Goal: Task Accomplishment & Management: Use online tool/utility

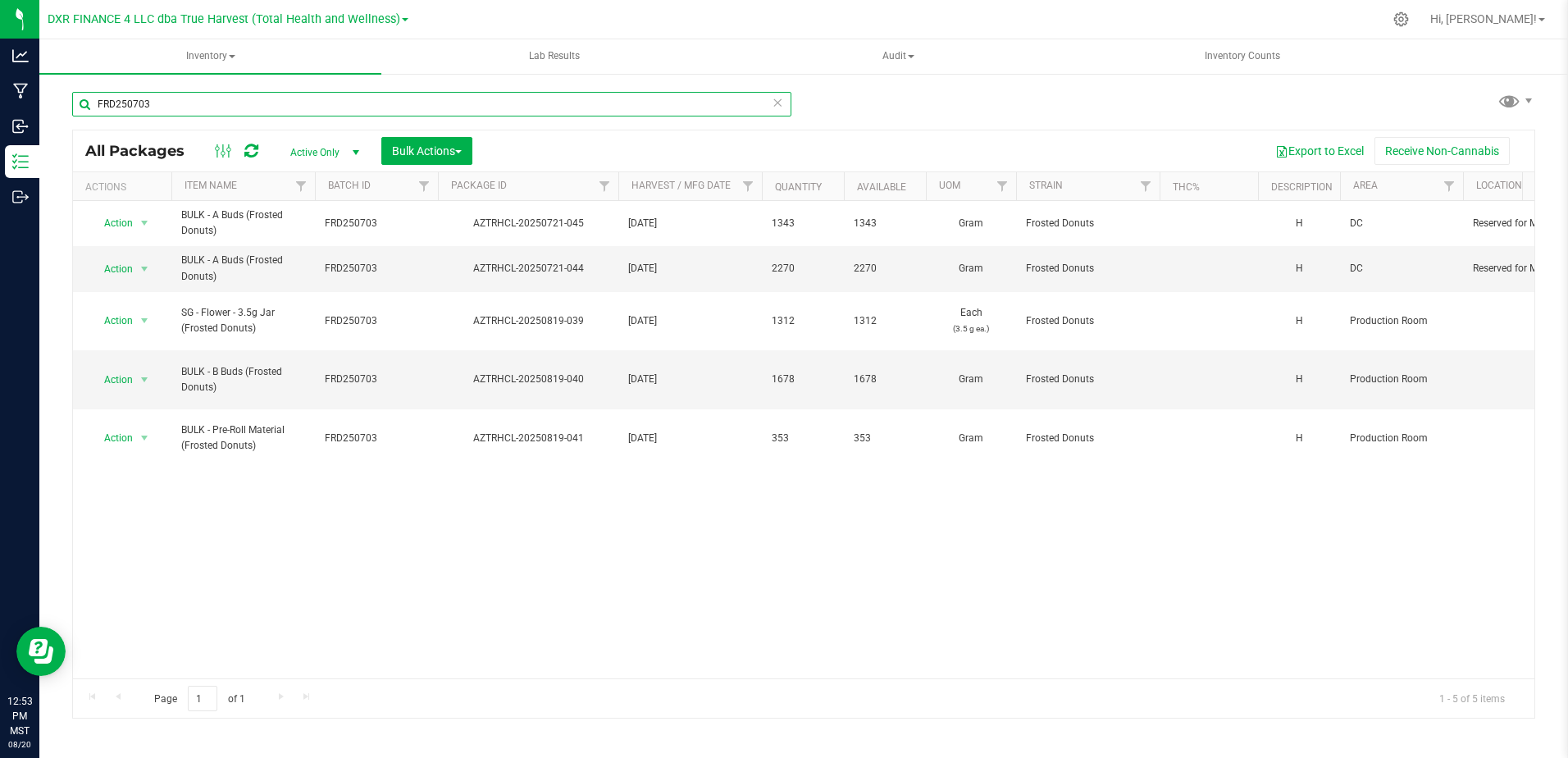
drag, startPoint x: 167, startPoint y: 111, endPoint x: 55, endPoint y: 114, distance: 112.0
click at [55, 114] on div "FRD250703 All Packages Active Only Active Only Lab Samples Locked All Bulk Acti…" at bounding box center [803, 322] width 1529 height 500
paste input "MOB2506"
type input "MOB250603"
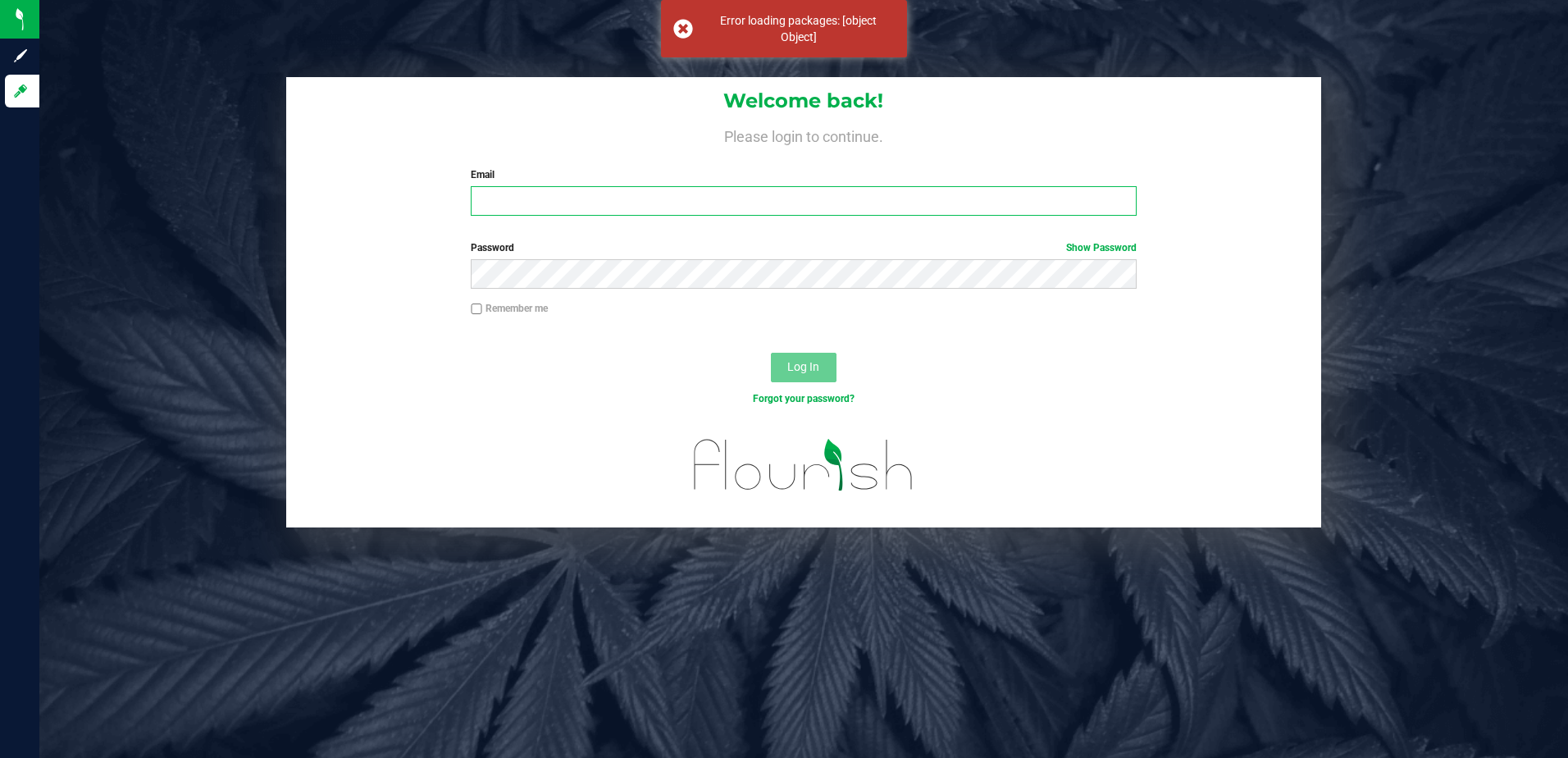
click at [633, 188] on input "Email" at bounding box center [804, 200] width 666 height 29
type input "[EMAIL_ADDRESS][DOMAIN_NAME]"
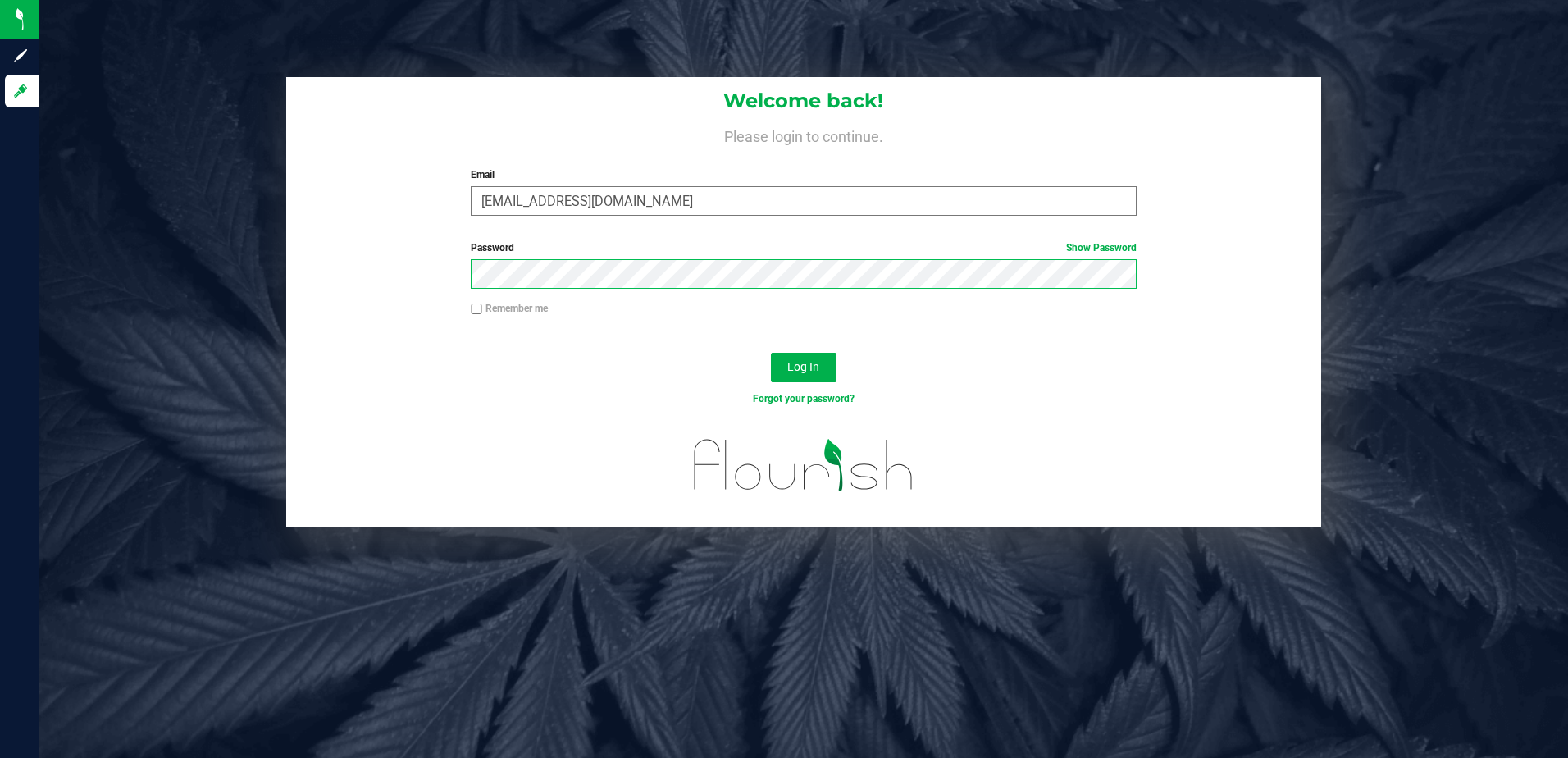
click at [771, 353] on button "Log In" at bounding box center [804, 367] width 66 height 29
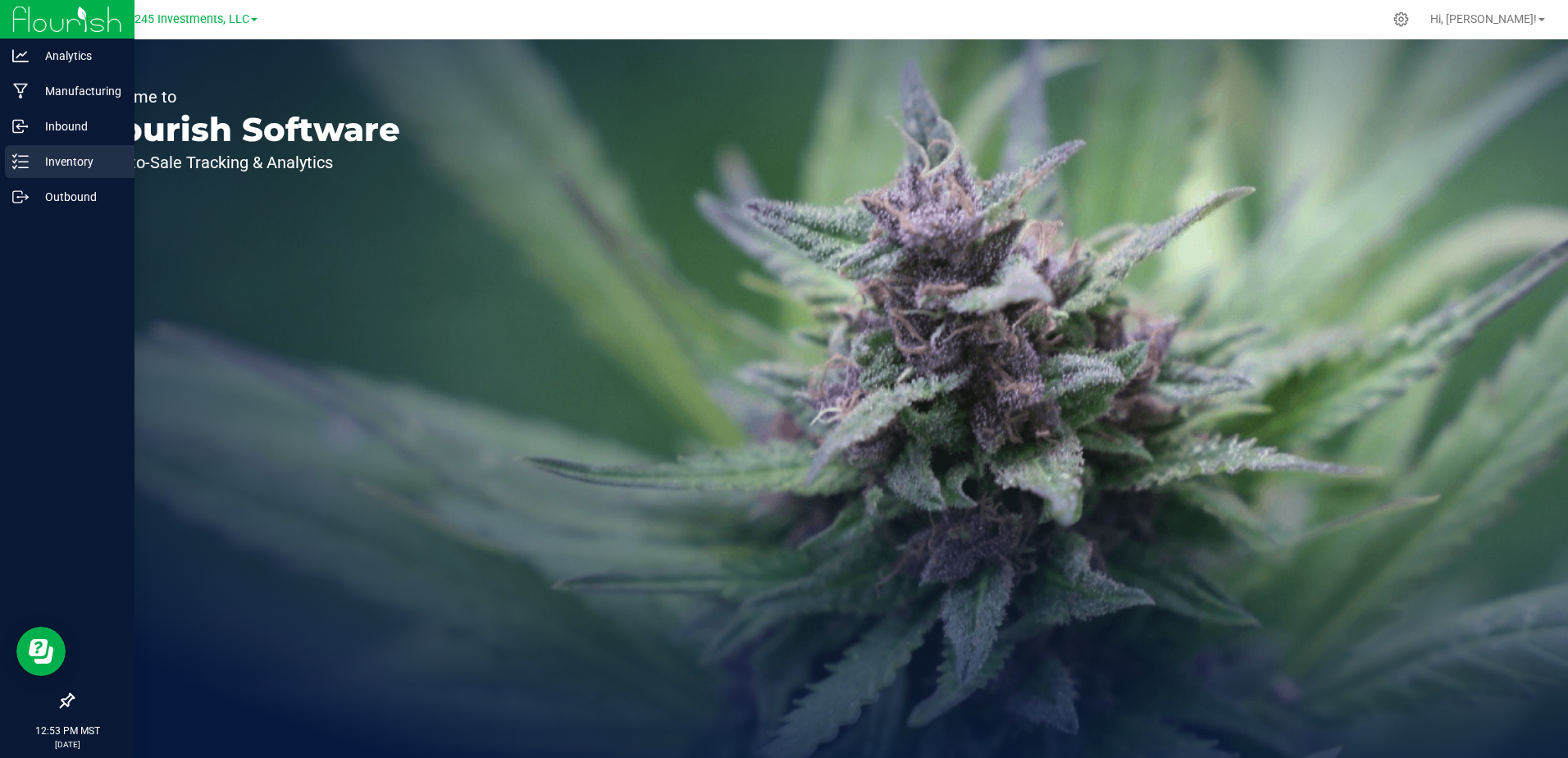
click at [55, 159] on p "Inventory" at bounding box center [78, 161] width 99 height 20
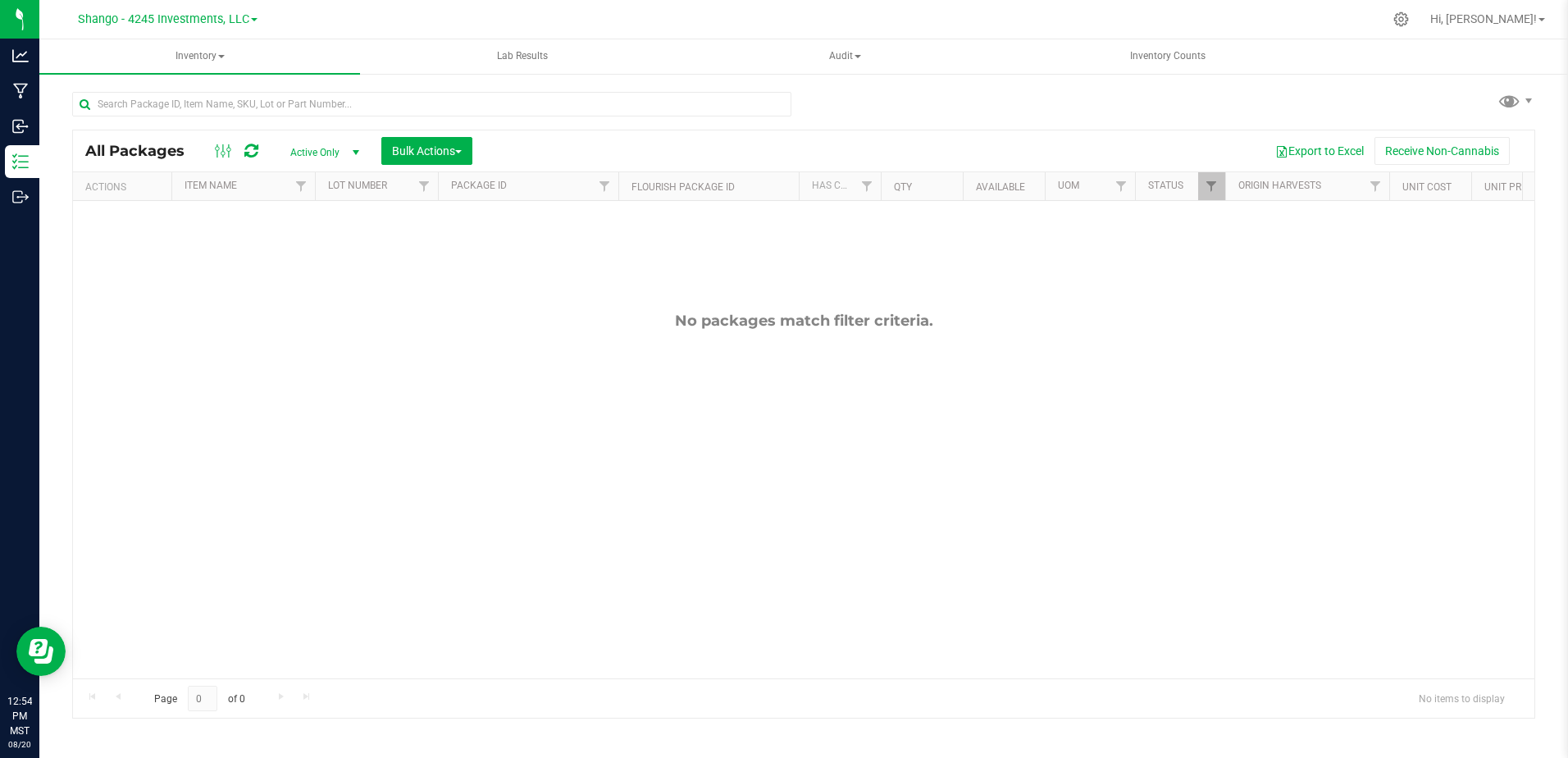
click at [259, 153] on div at bounding box center [236, 150] width 55 height 20
click at [255, 153] on icon at bounding box center [251, 150] width 14 height 16
click at [218, 21] on span "Shango - 4245 Investments, LLC" at bounding box center [163, 20] width 172 height 15
click at [221, 55] on link "DXR FINANCE 4 LLC dba True Harvest (Total Health and Wellness)" at bounding box center [167, 58] width 239 height 23
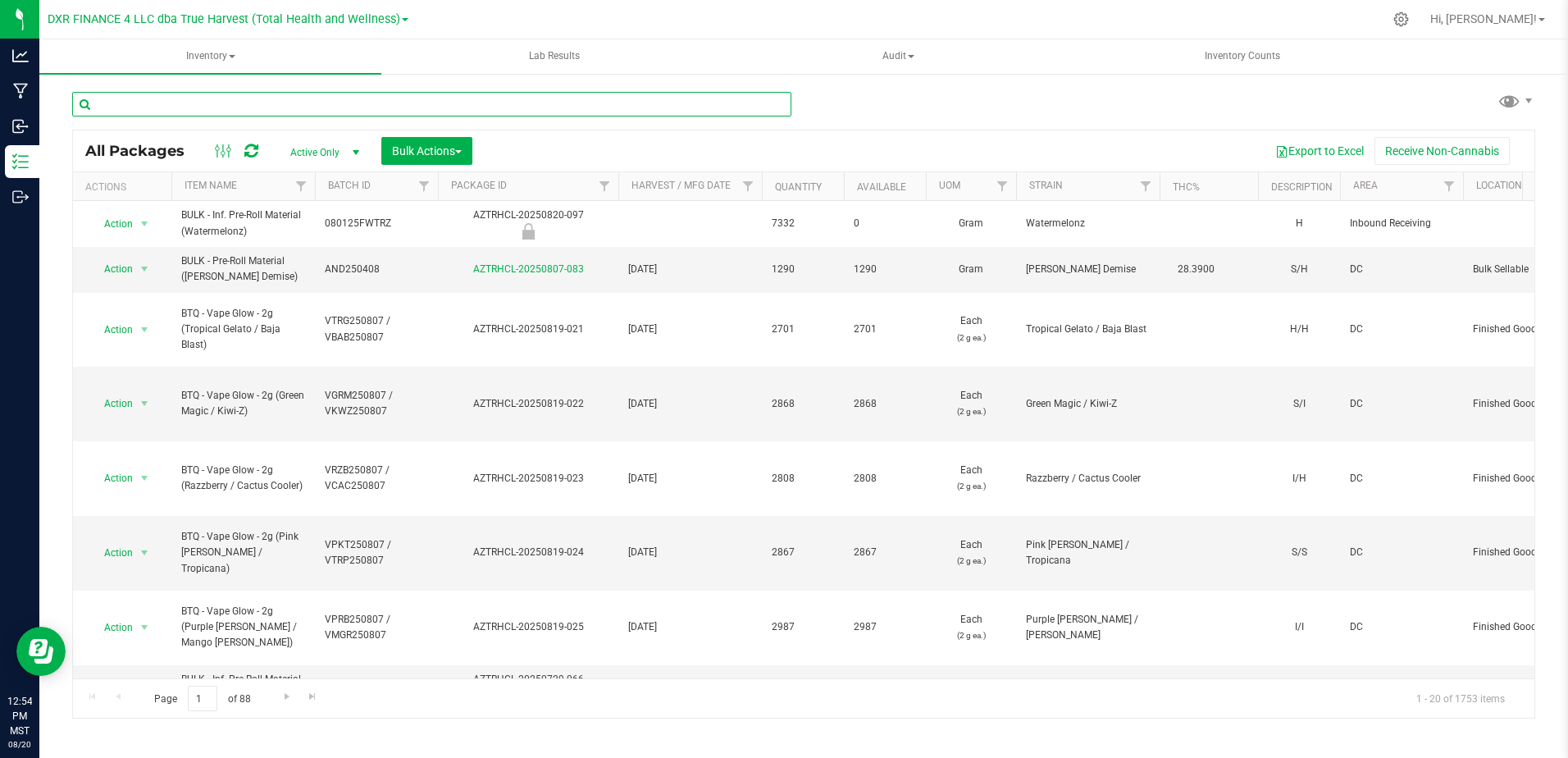
paste input "MOB250603"
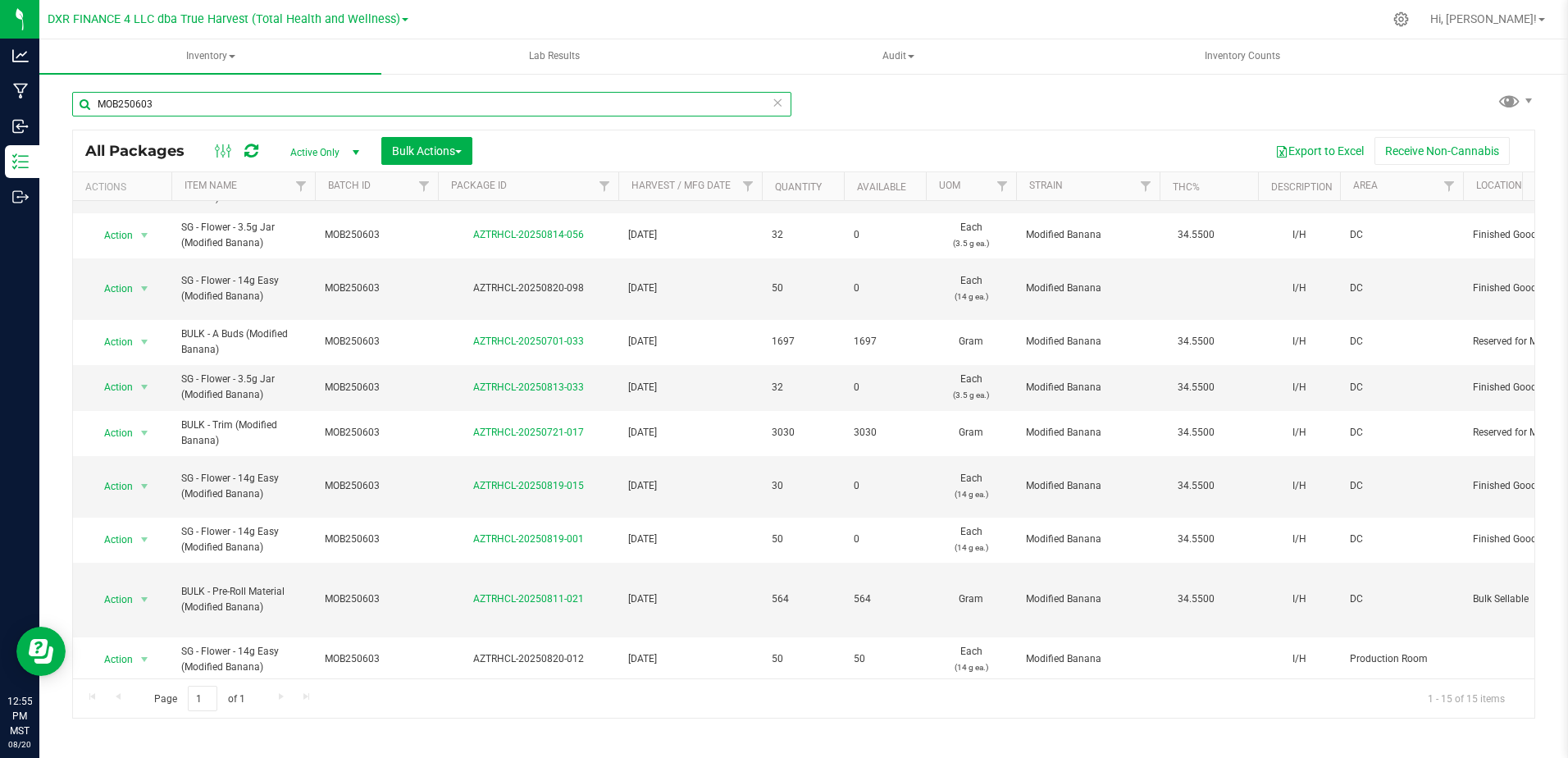
scroll to position [303, 0]
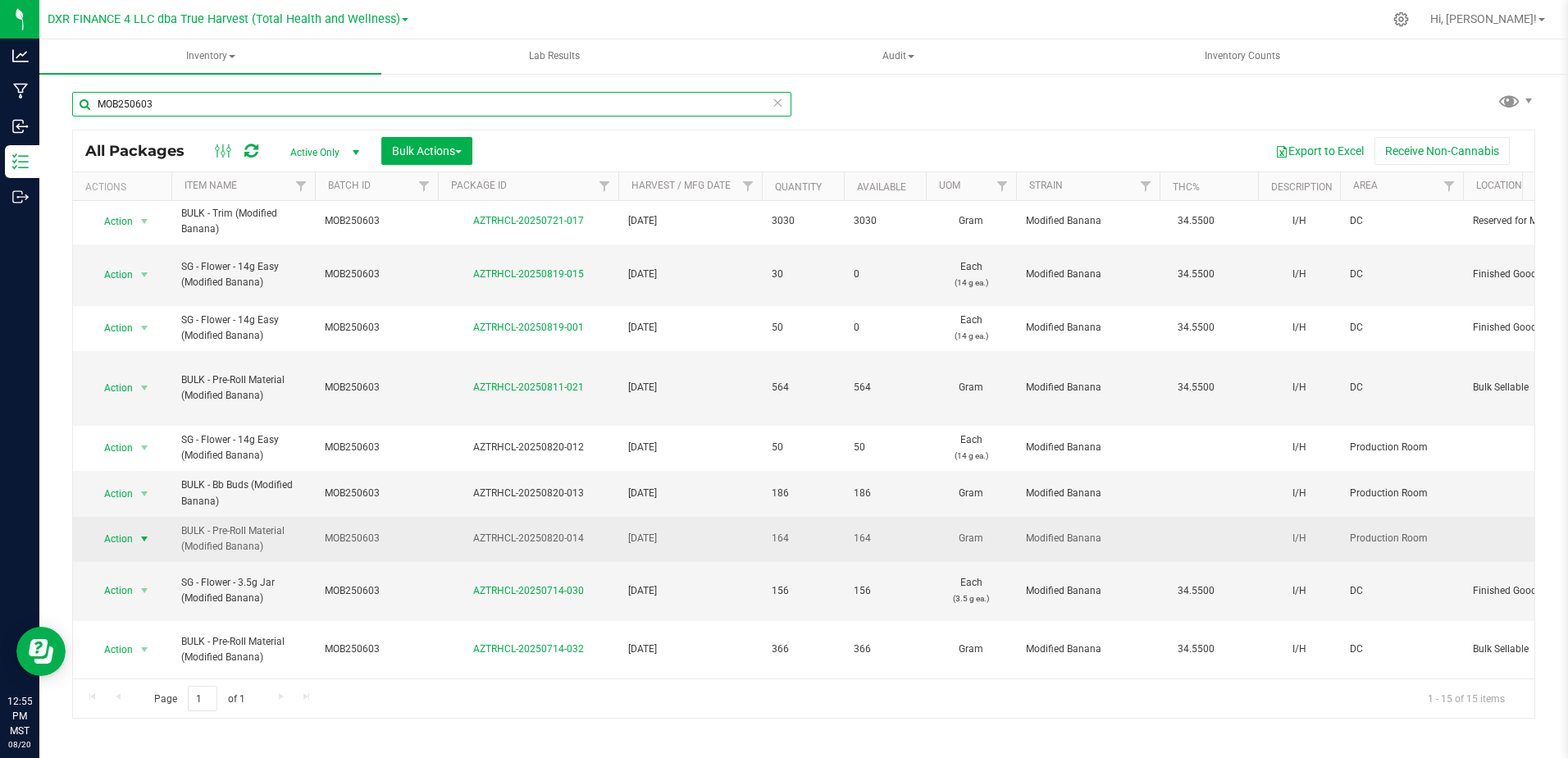
type input "MOB250603"
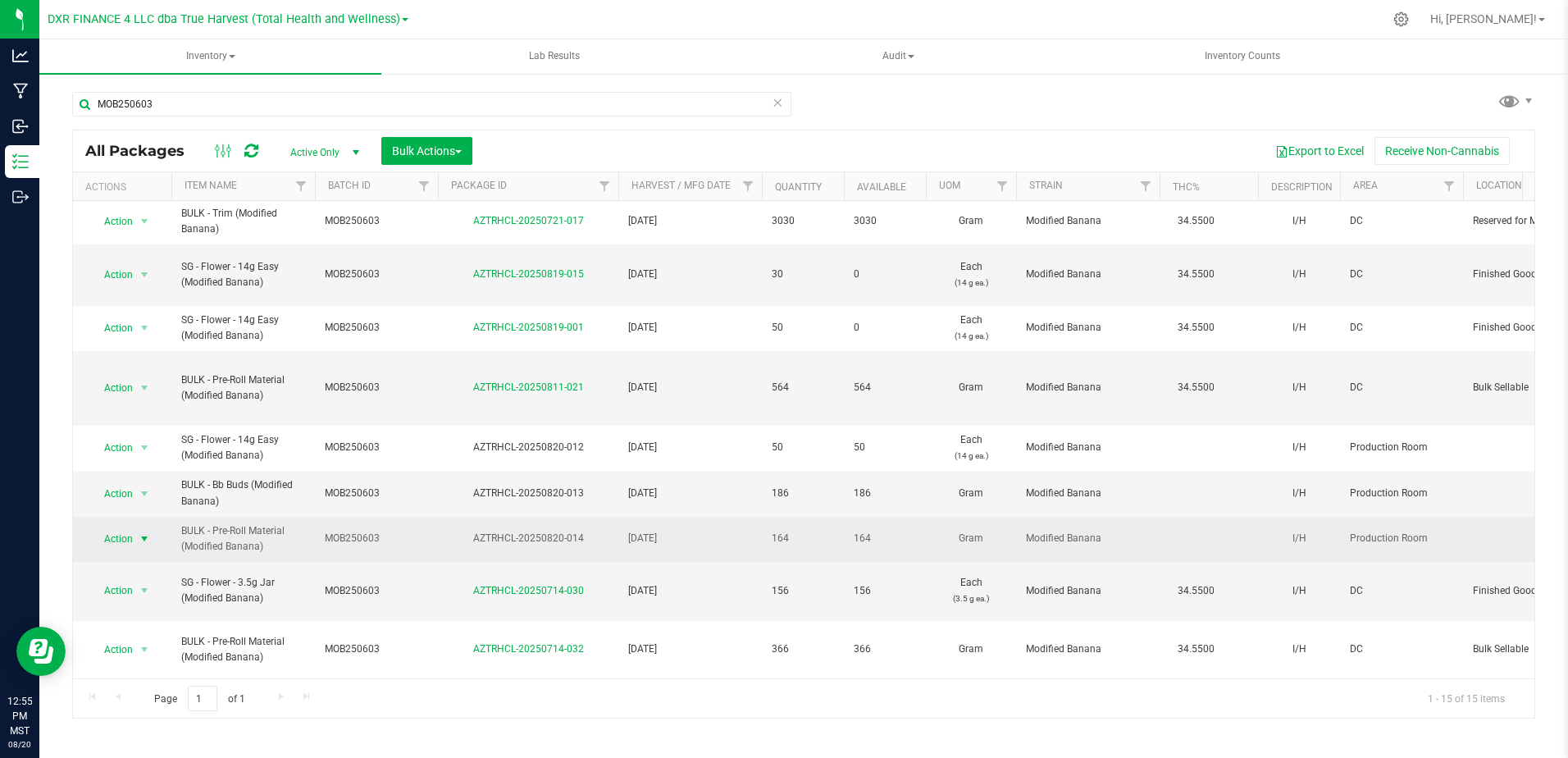
click at [142, 532] on span "select" at bounding box center [145, 538] width 13 height 13
click at [143, 532] on span "select" at bounding box center [145, 538] width 13 height 13
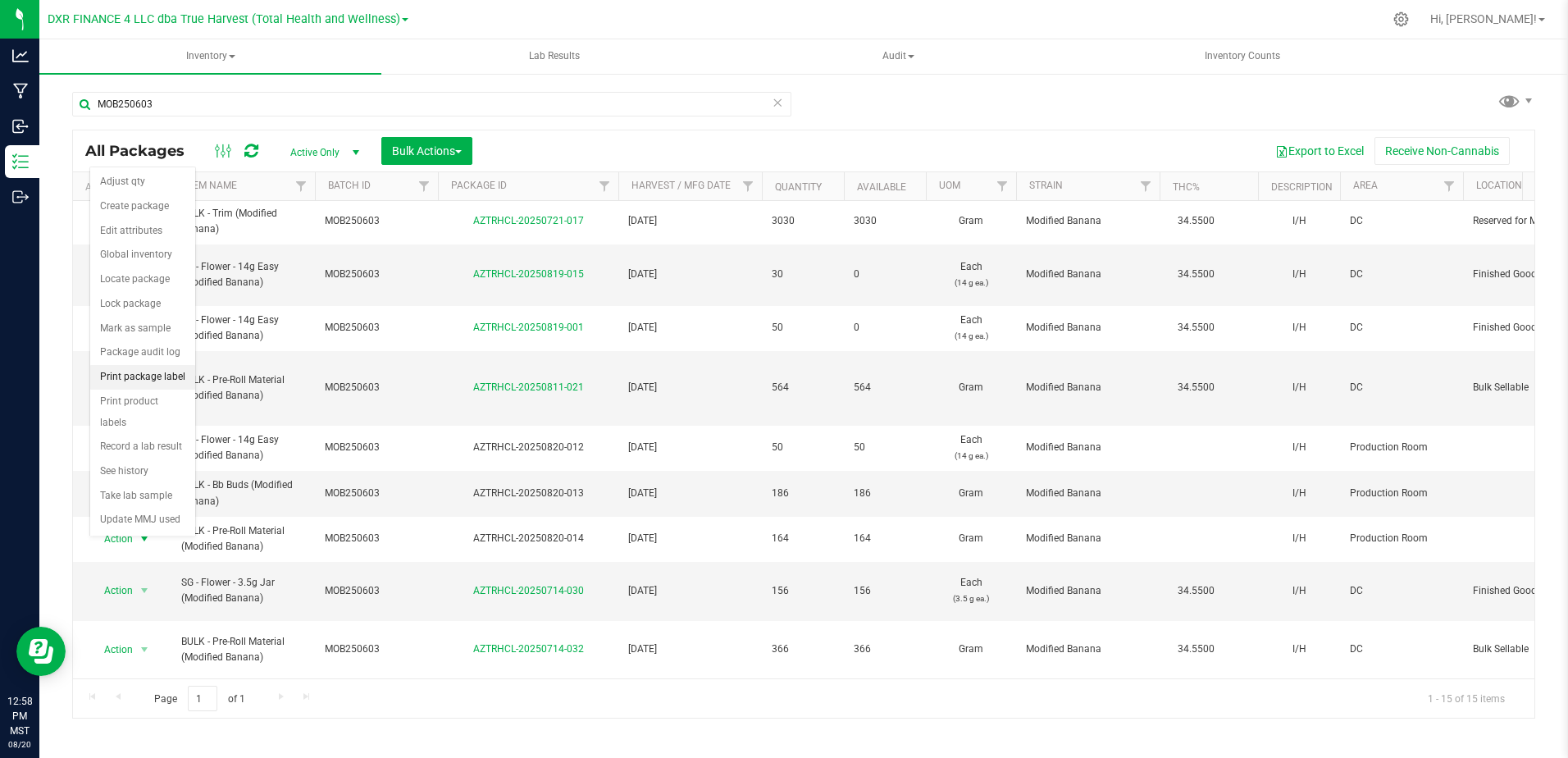
click at [173, 369] on li "Print package label" at bounding box center [143, 377] width 105 height 24
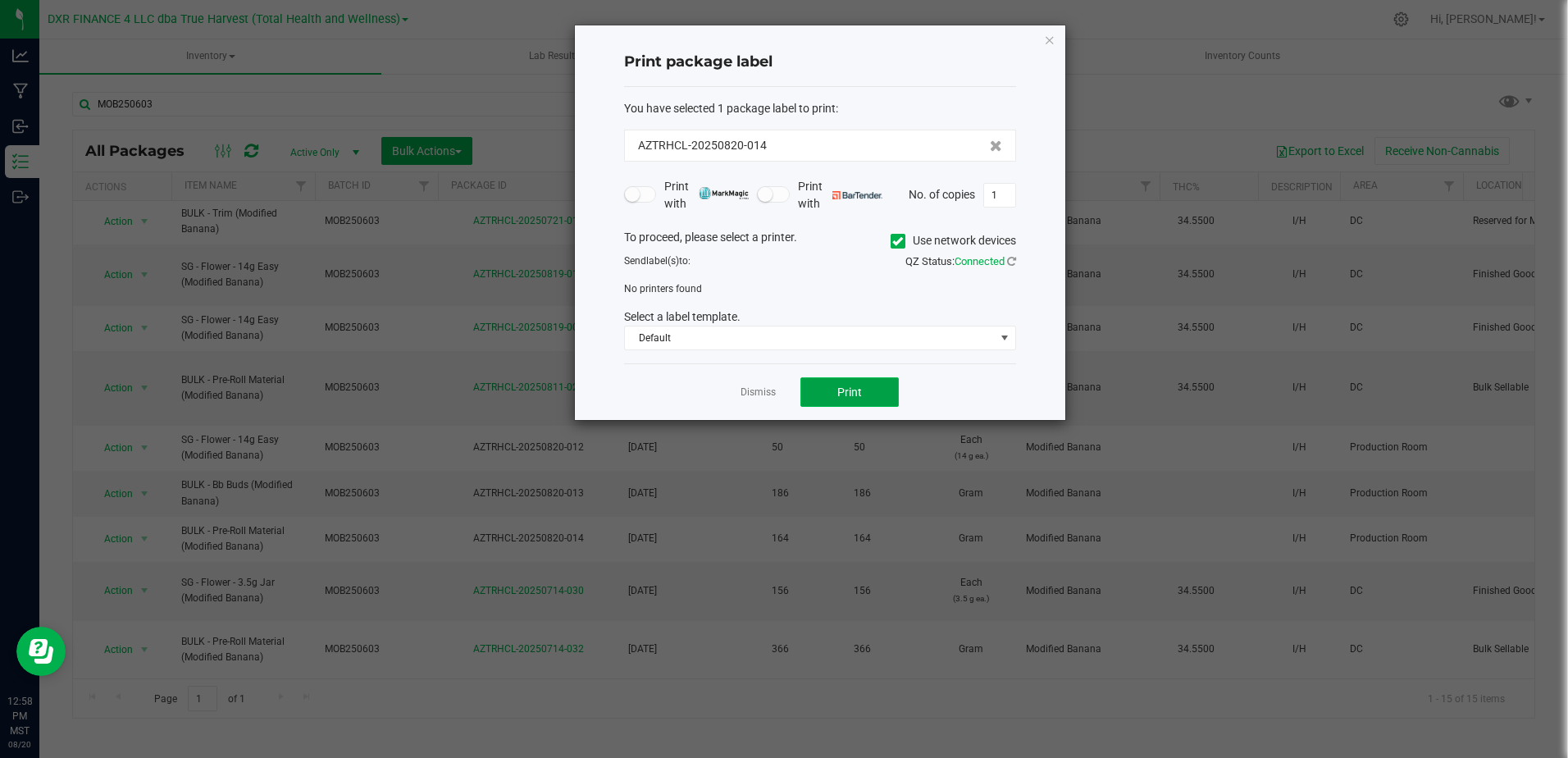
click at [838, 391] on span "Print" at bounding box center [850, 392] width 24 height 13
click at [896, 241] on icon at bounding box center [897, 241] width 10 height 0
click at [0, 0] on input "Use network devices" at bounding box center [0, 0] width 0 height 0
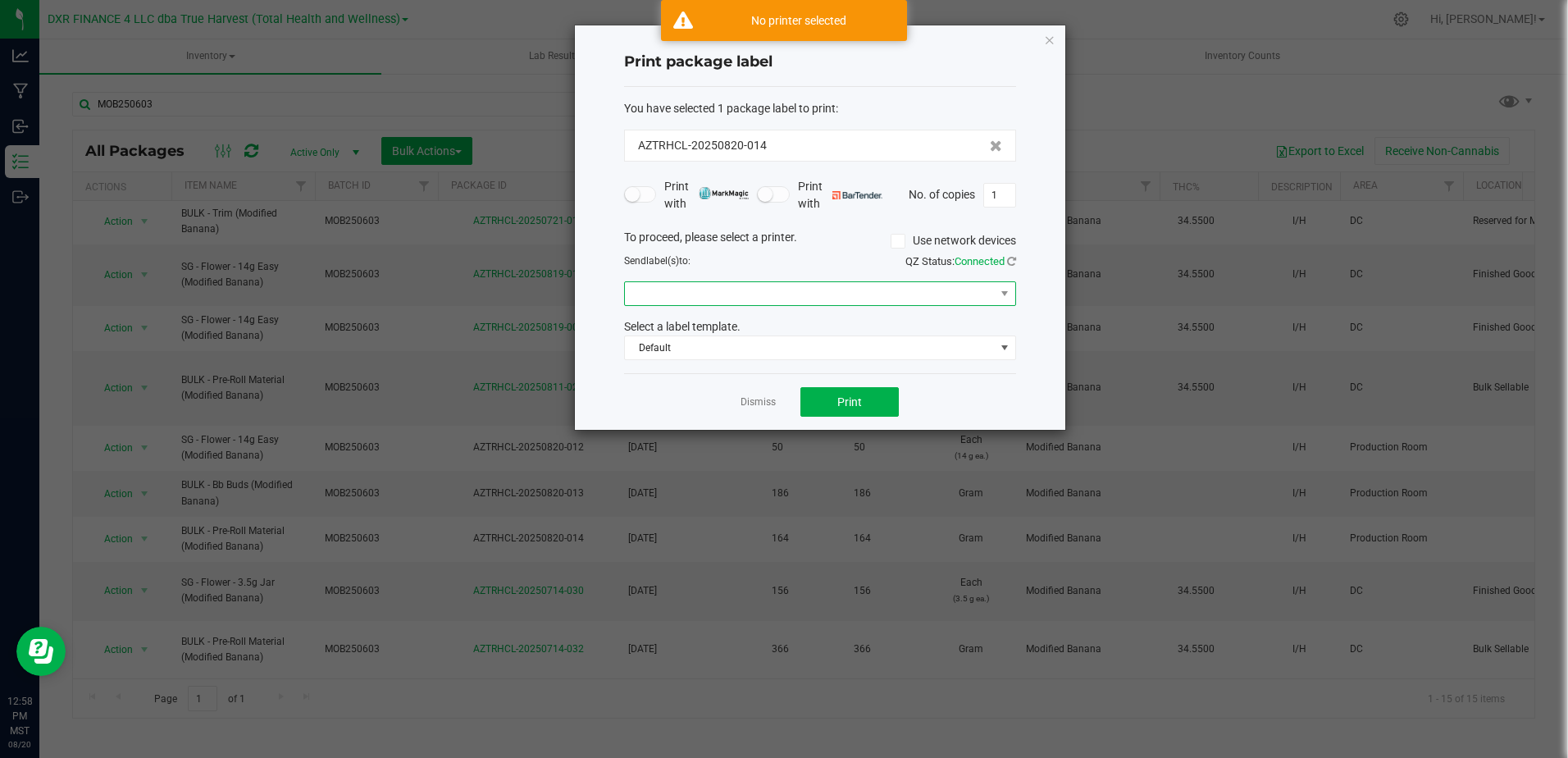
click at [768, 297] on span at bounding box center [810, 294] width 370 height 23
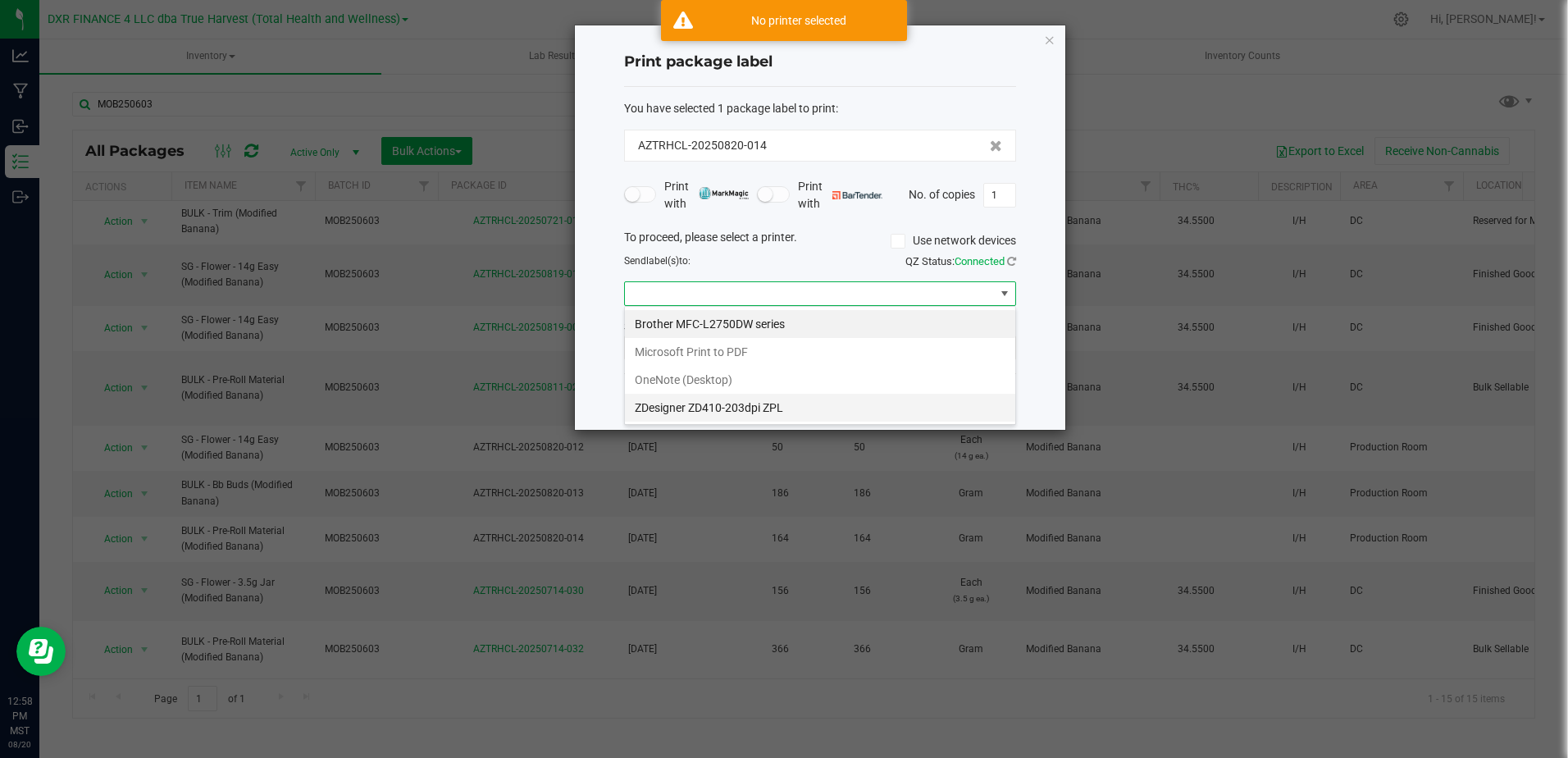
click at [702, 406] on ZPL "ZDesigner ZD410-203dpi ZPL" at bounding box center [820, 408] width 390 height 28
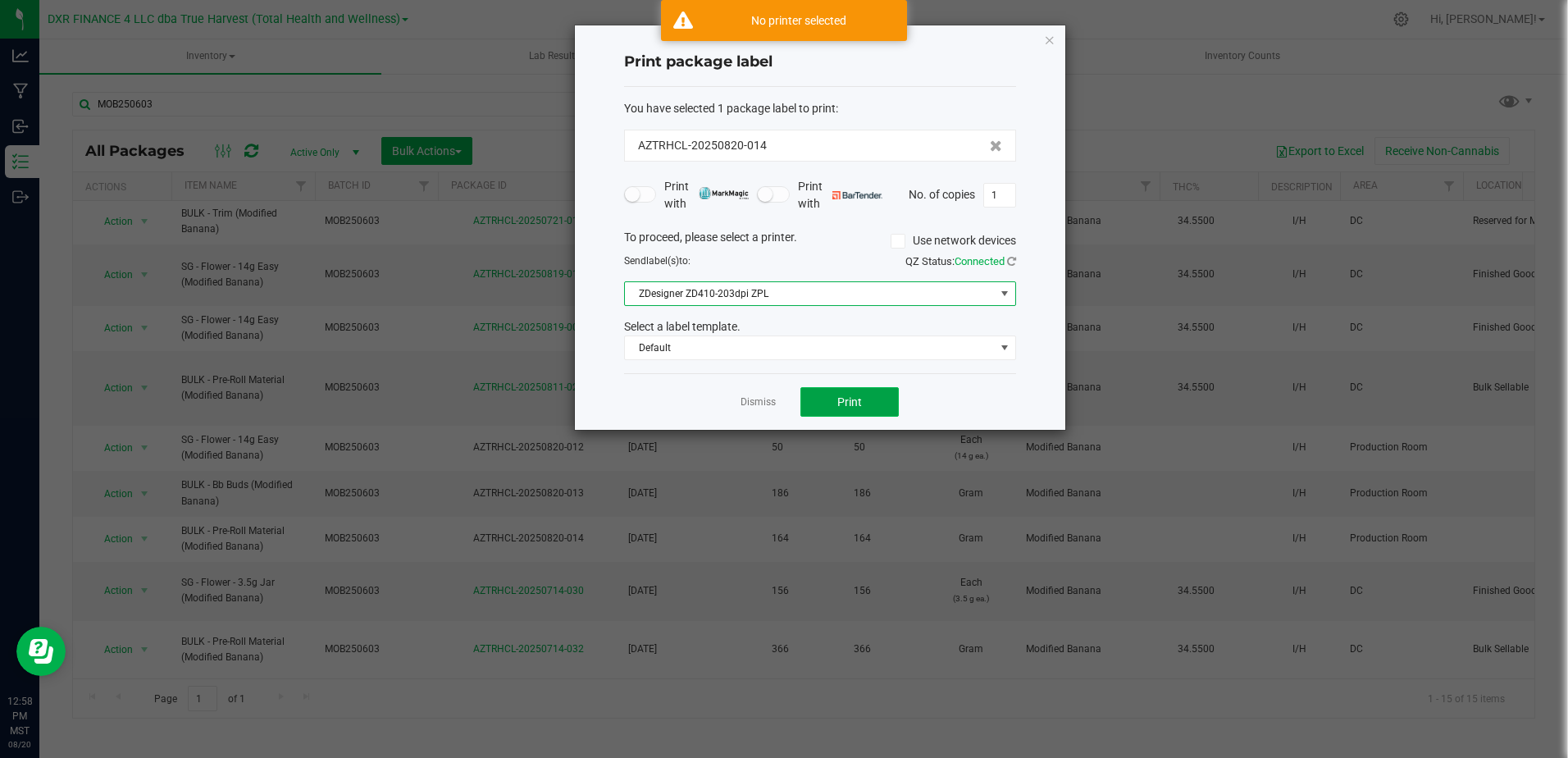
click at [825, 401] on button "Print" at bounding box center [849, 402] width 99 height 29
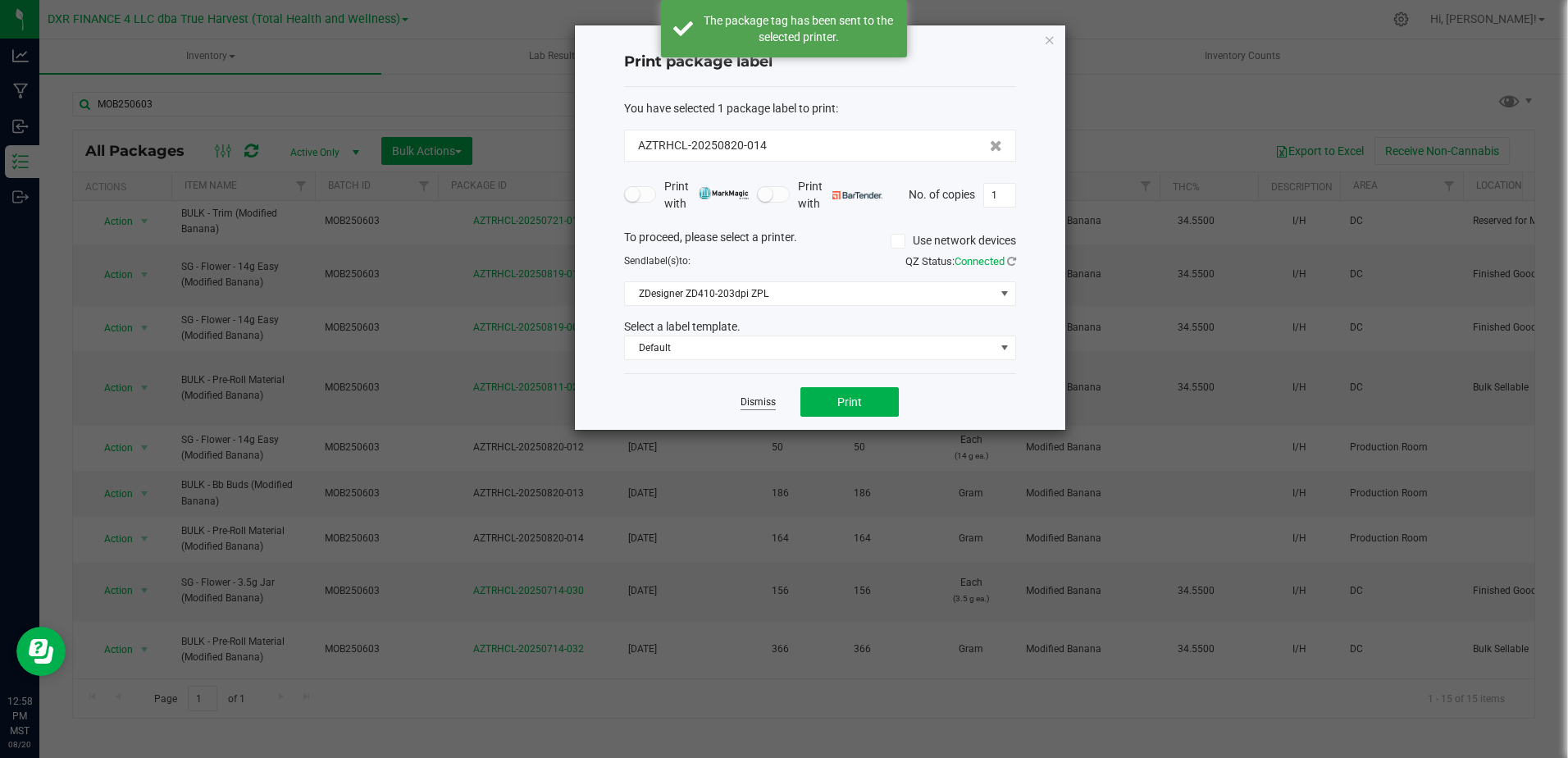
click at [770, 400] on link "Dismiss" at bounding box center [758, 402] width 36 height 14
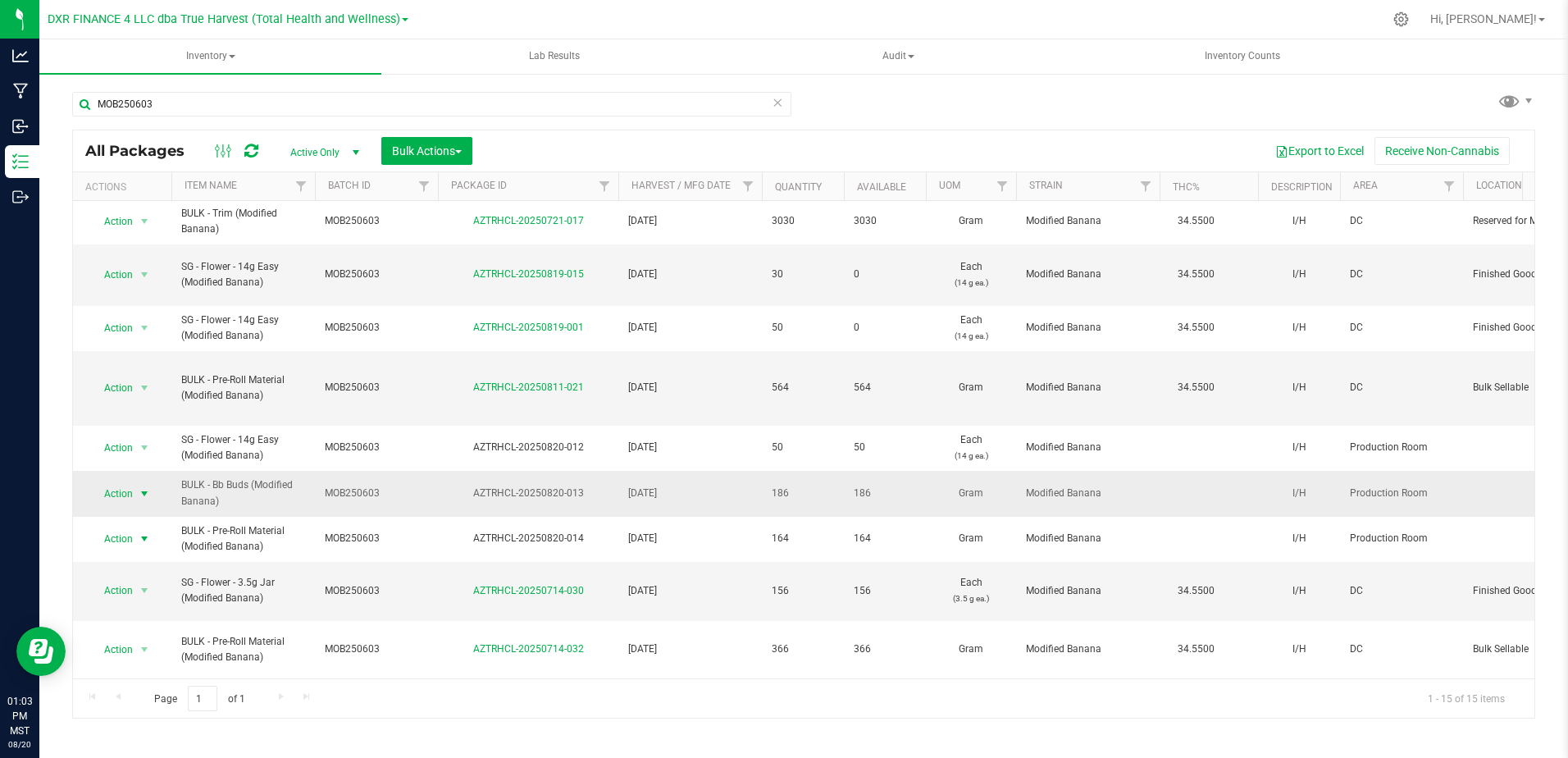
click at [139, 487] on span "select" at bounding box center [145, 493] width 13 height 13
click at [166, 336] on li "Print package label" at bounding box center [143, 332] width 105 height 24
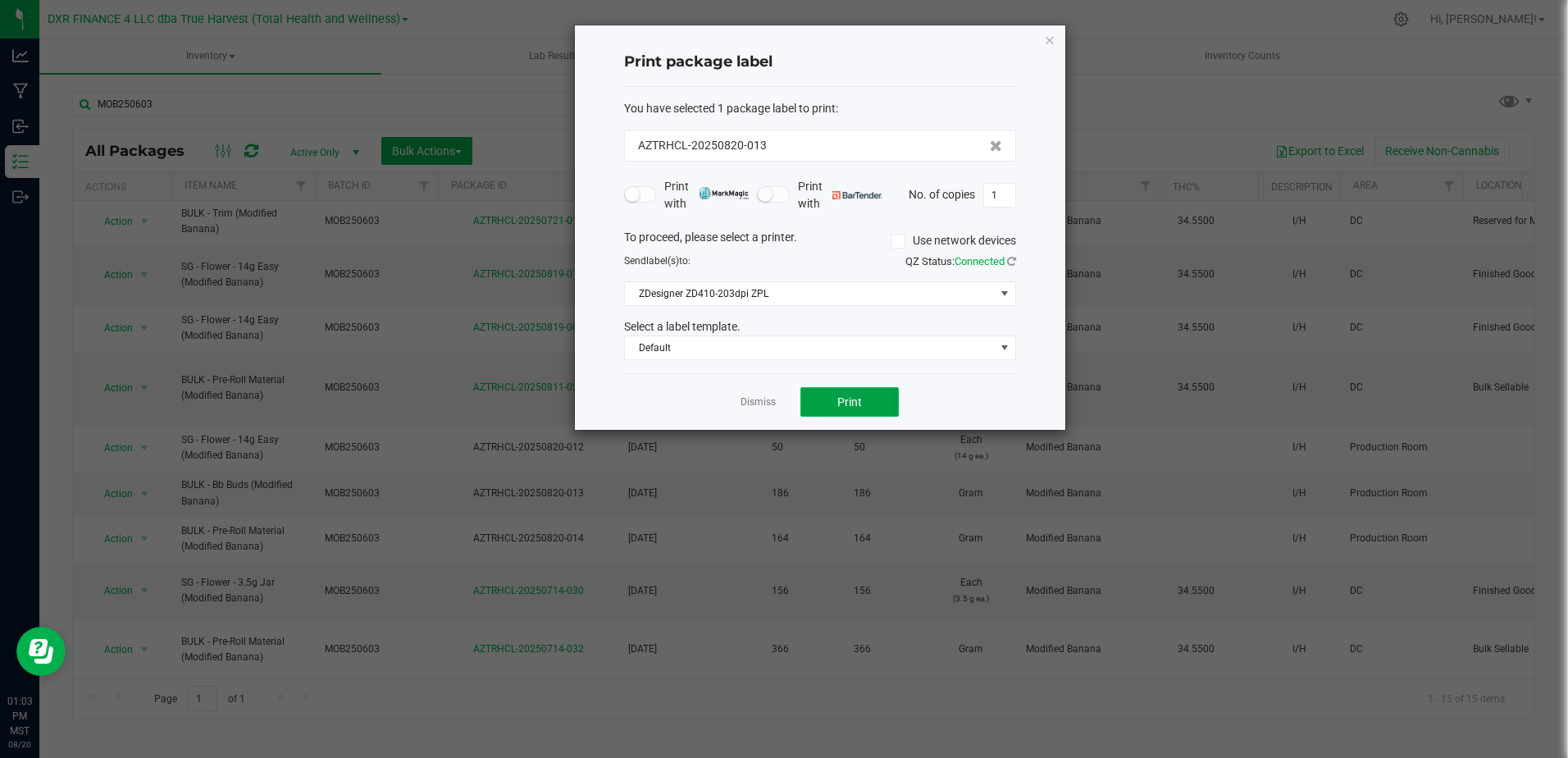
click at [842, 397] on span "Print" at bounding box center [850, 402] width 24 height 13
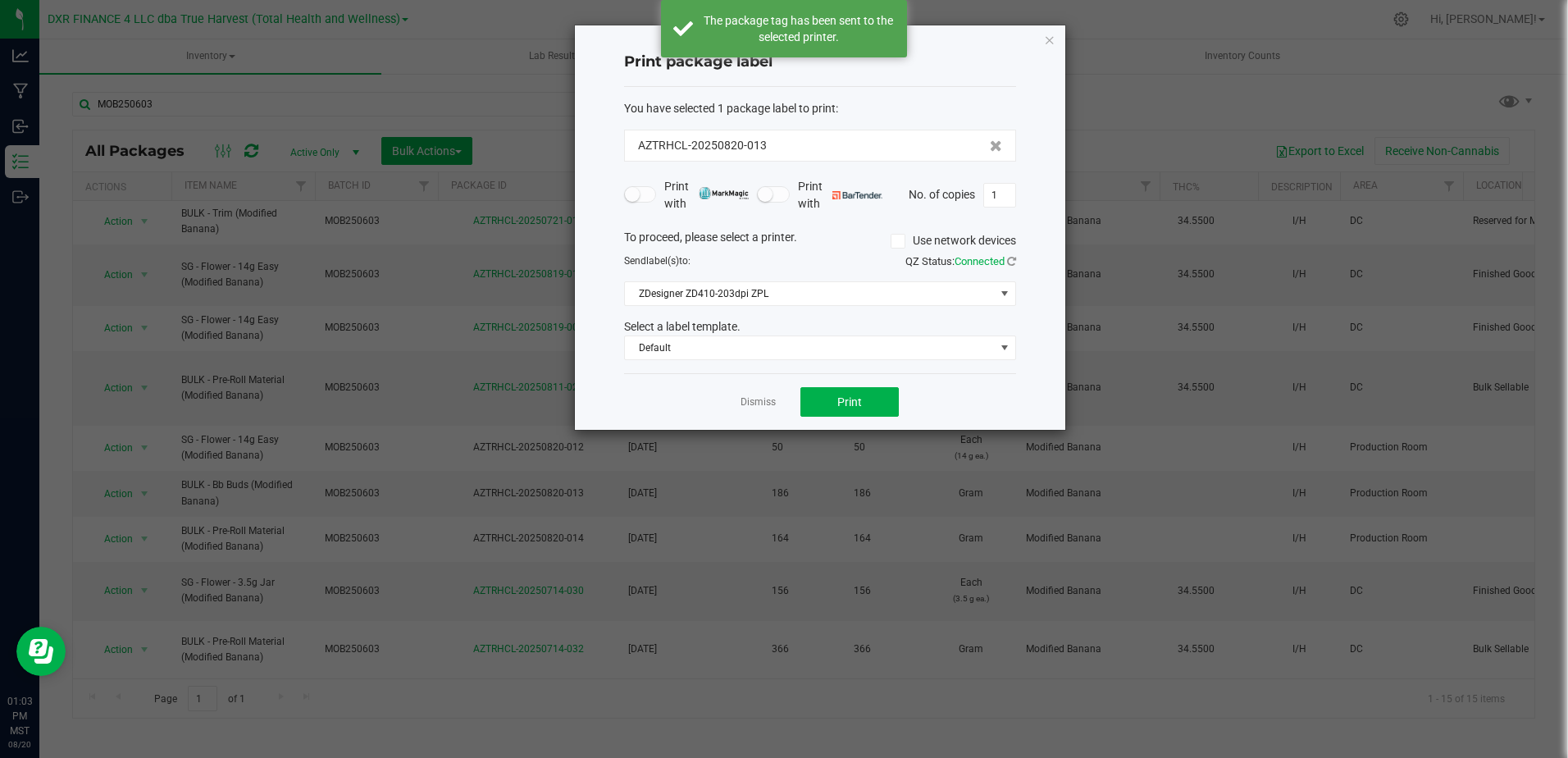
click at [767, 402] on link "Dismiss" at bounding box center [758, 402] width 36 height 14
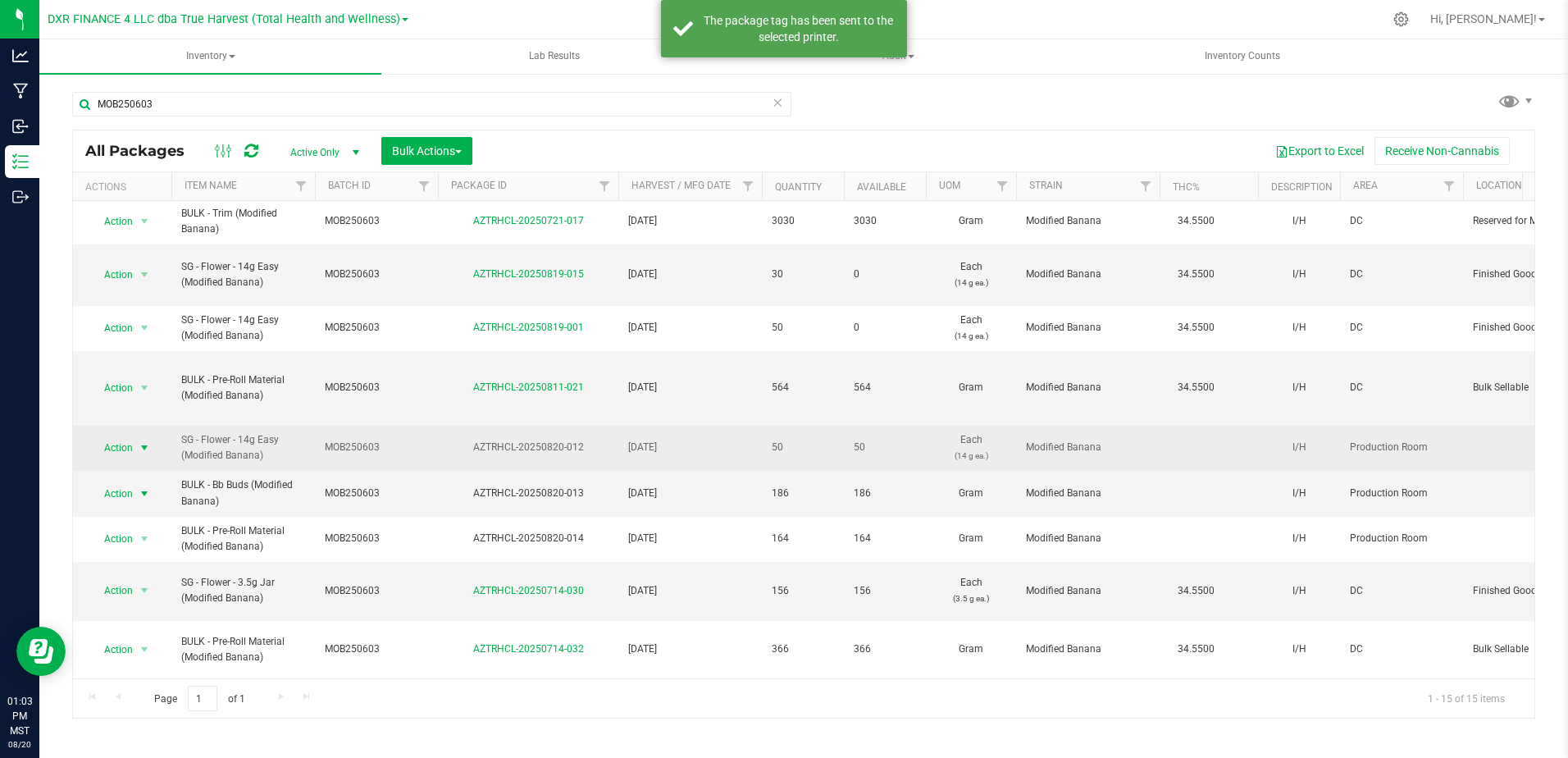
click at [145, 441] on span "select" at bounding box center [145, 447] width 13 height 13
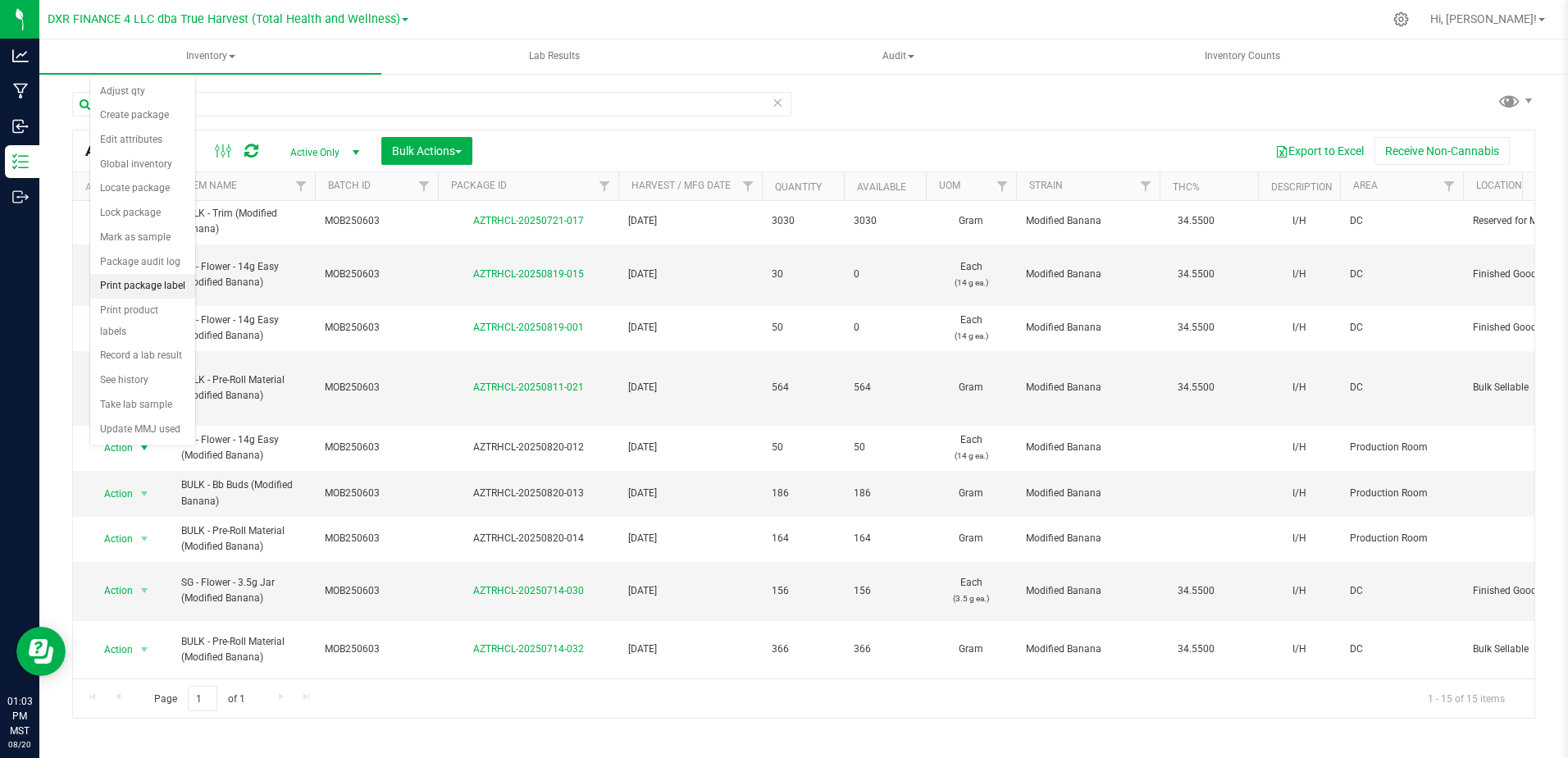
click at [153, 283] on li "Print package label" at bounding box center [143, 286] width 105 height 24
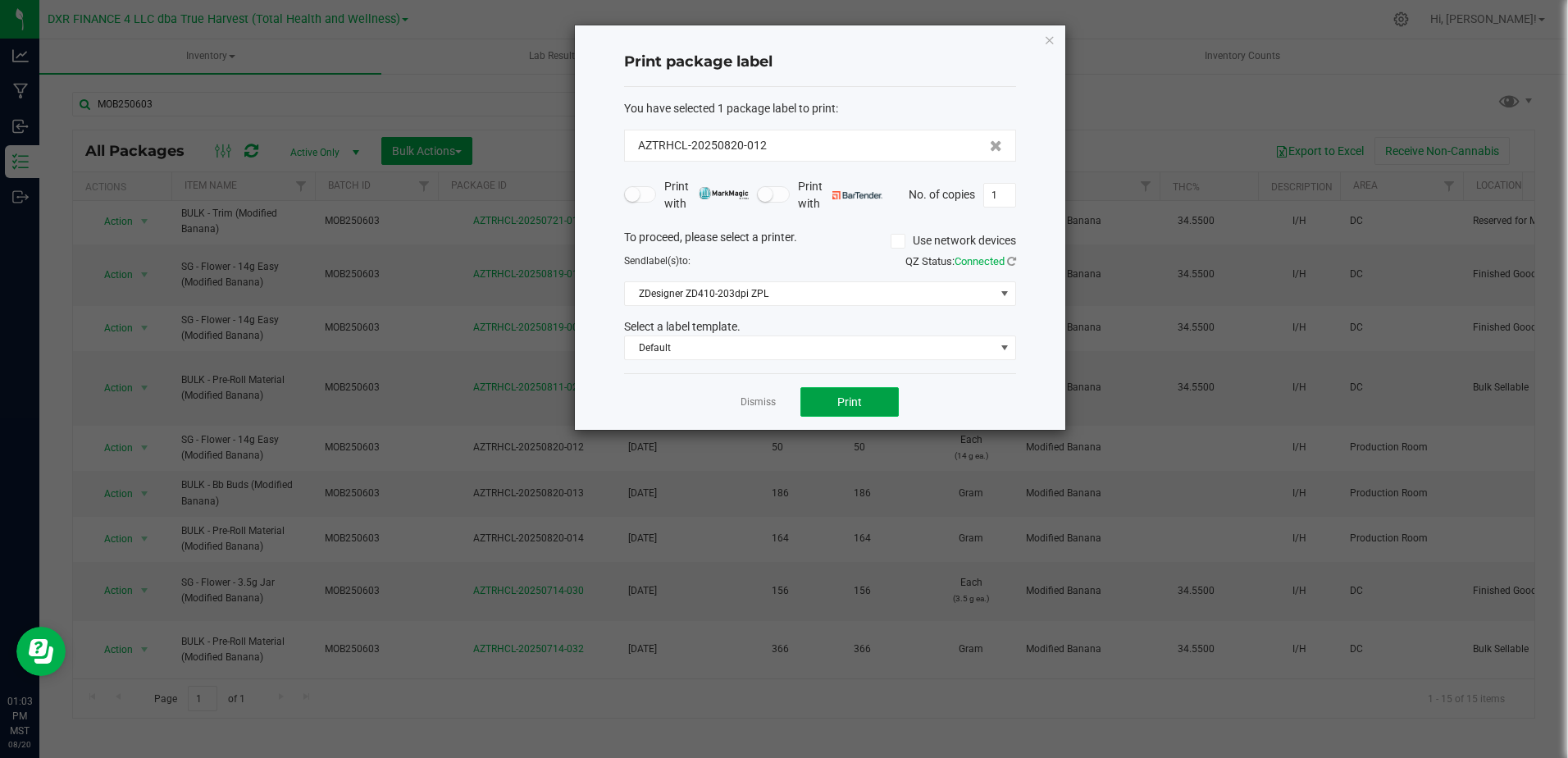
click at [876, 392] on button "Print" at bounding box center [849, 402] width 99 height 29
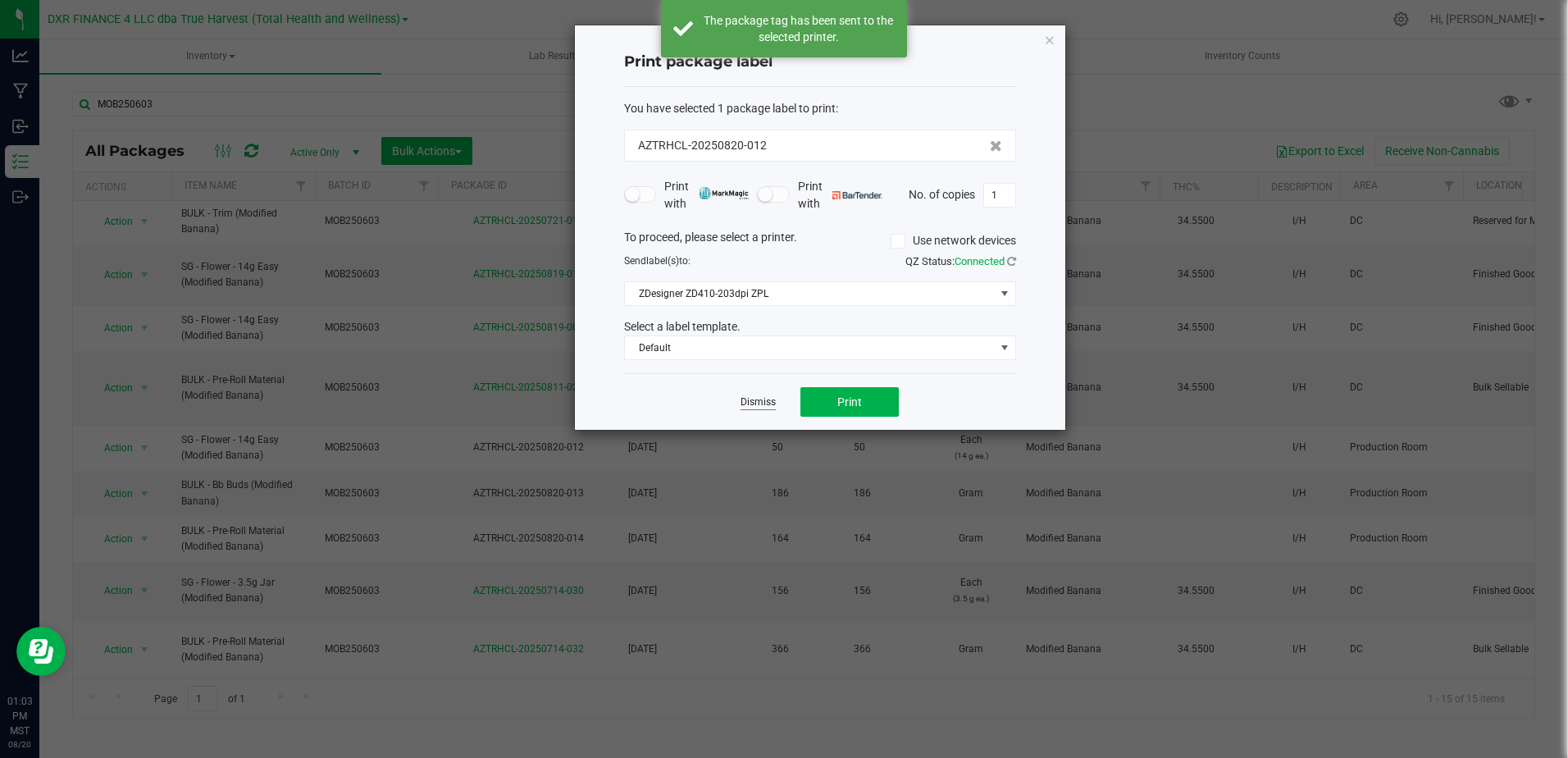
click at [754, 401] on link "Dismiss" at bounding box center [758, 402] width 36 height 14
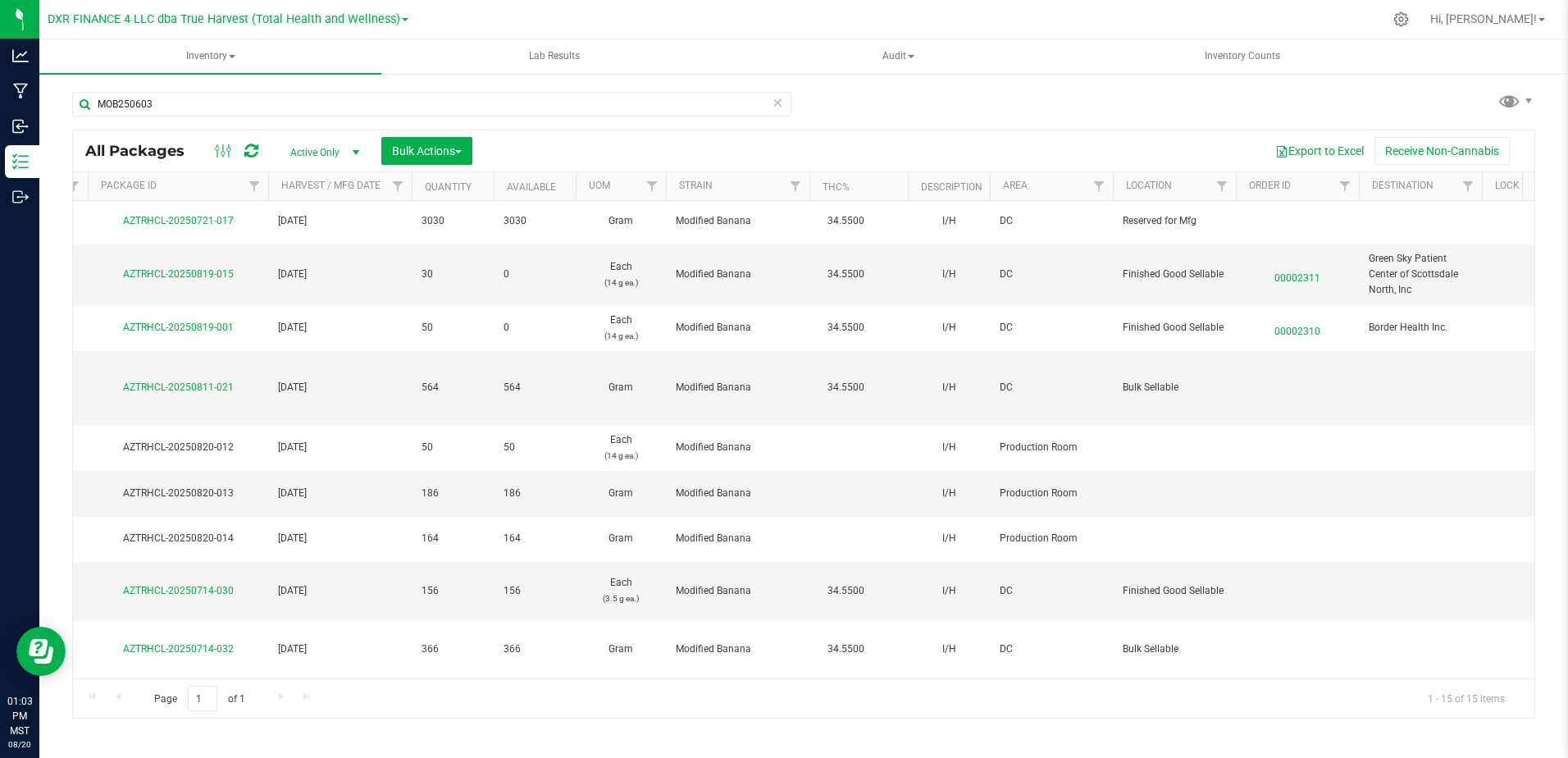
scroll to position [0, 0]
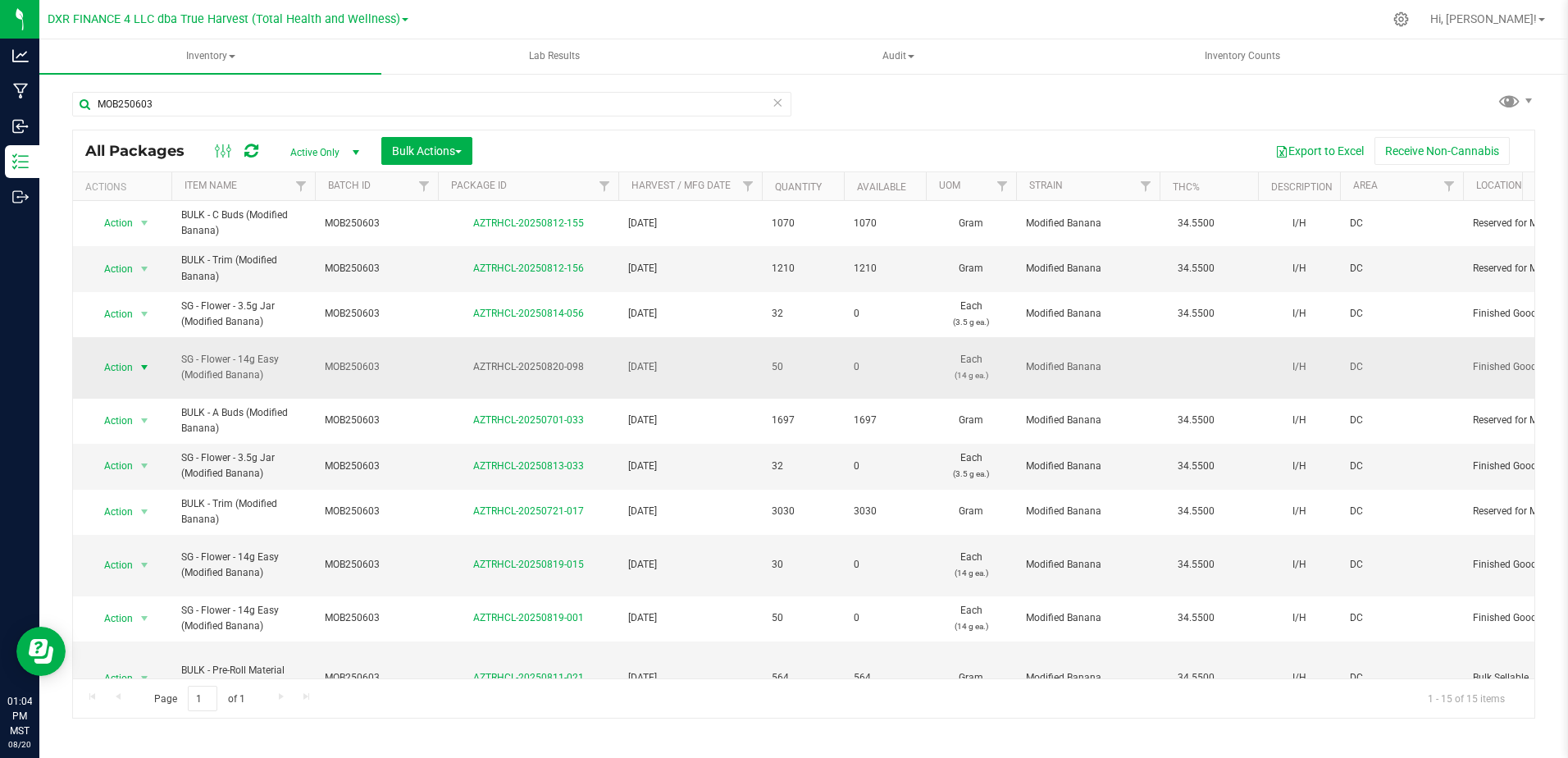
click at [139, 368] on span "select" at bounding box center [145, 368] width 13 height 13
click at [159, 493] on li "Print package label" at bounding box center [143, 492] width 106 height 24
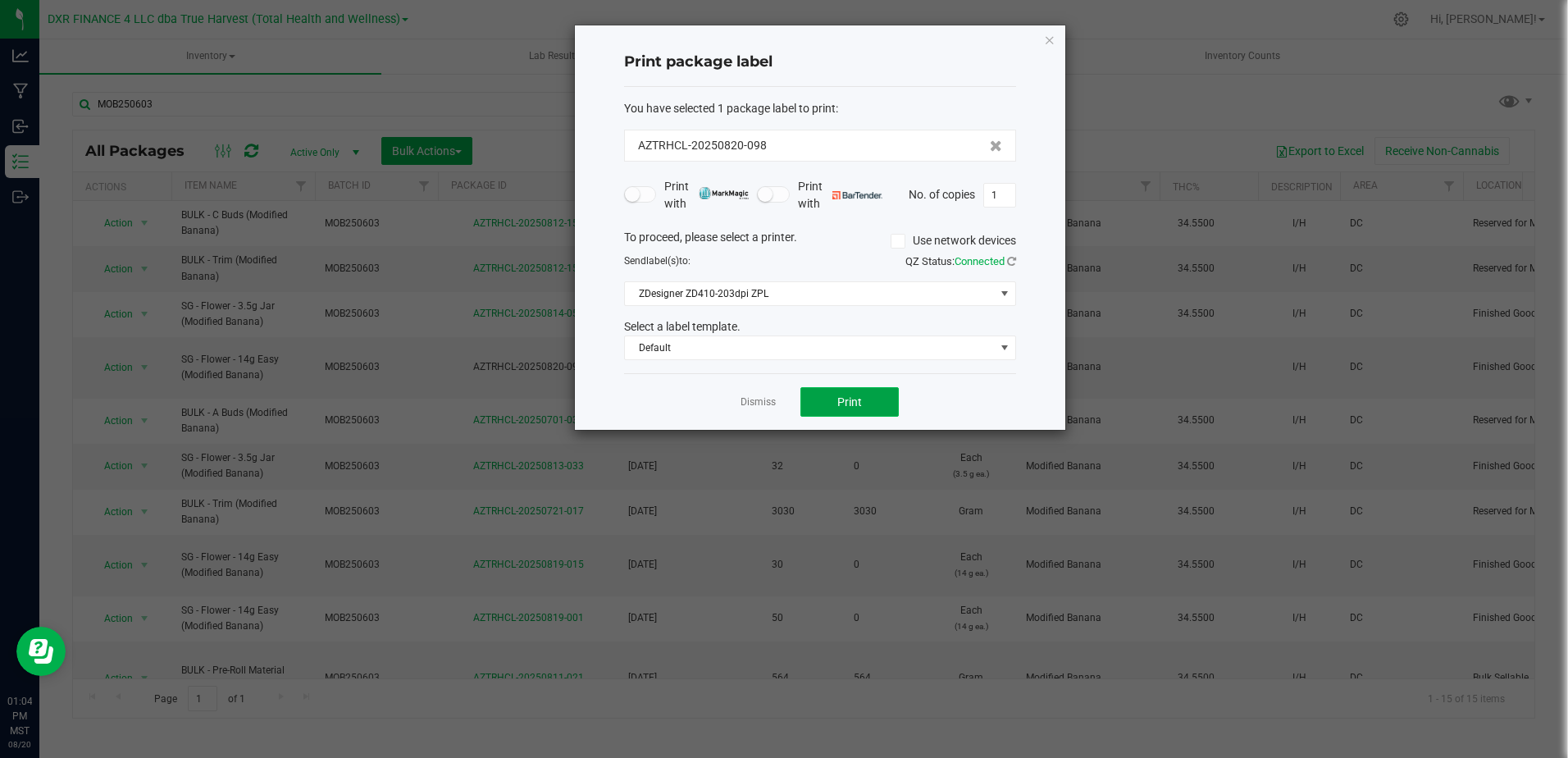
click at [830, 389] on button "Print" at bounding box center [849, 402] width 99 height 29
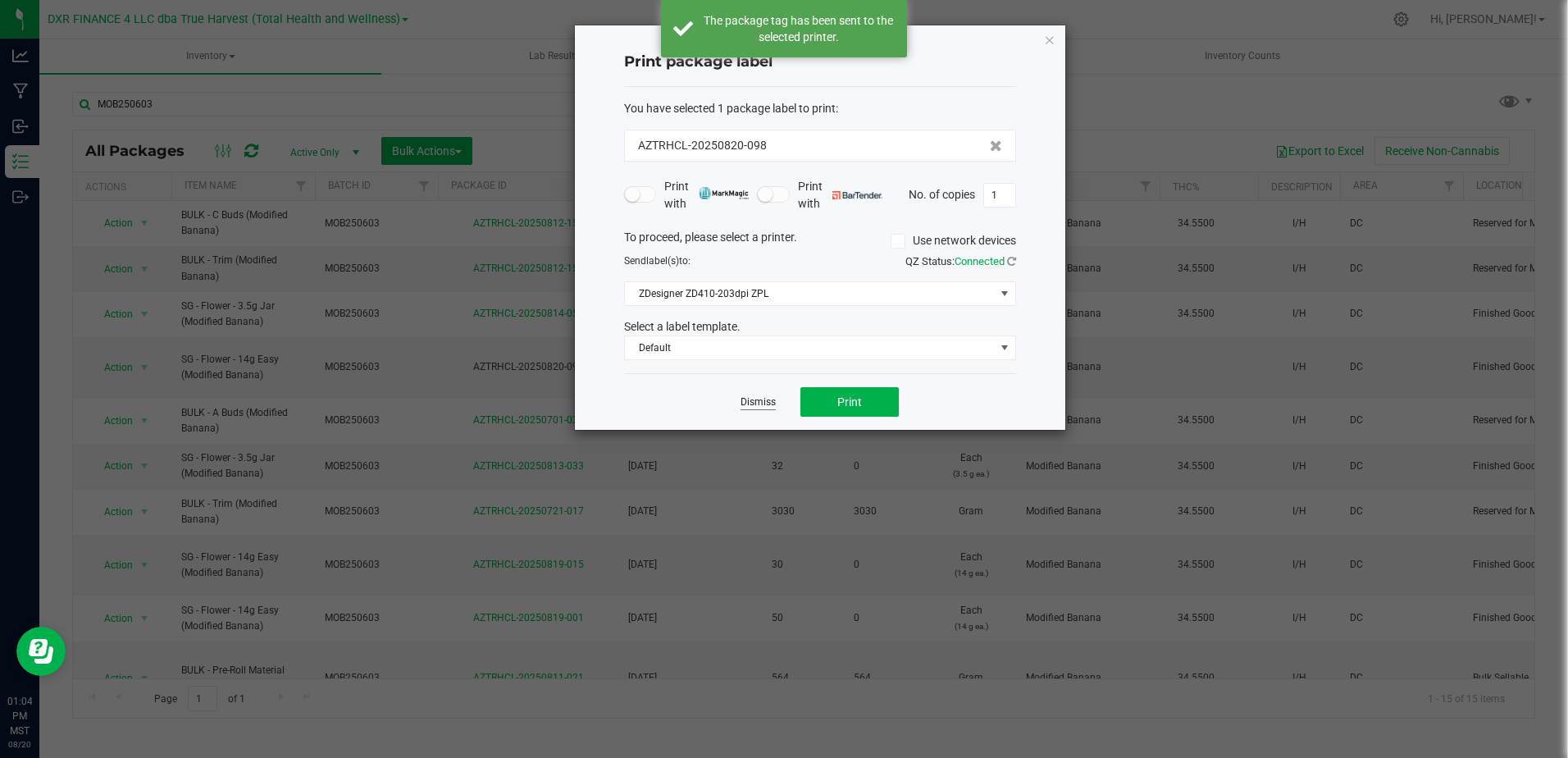
click at [759, 398] on link "Dismiss" at bounding box center [758, 402] width 36 height 14
